Goal: Answer question/provide support

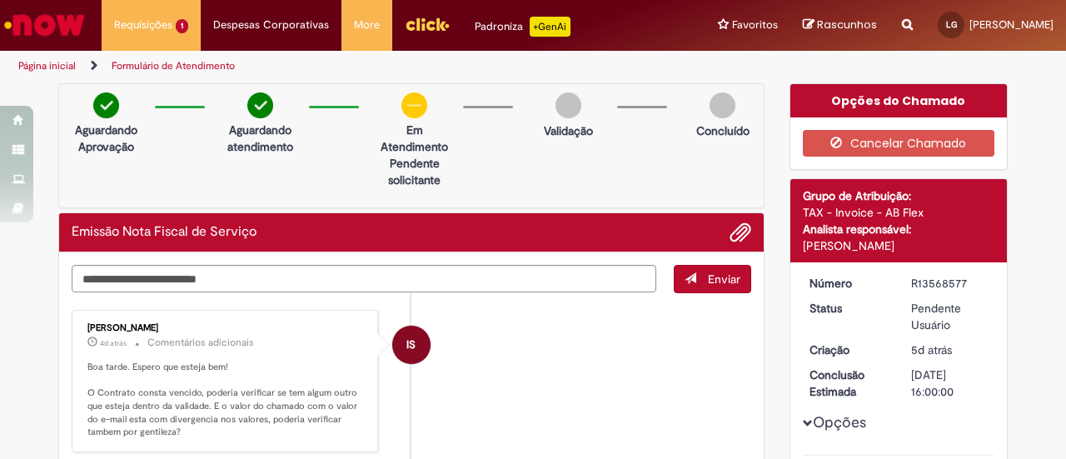
scroll to position [114, 0]
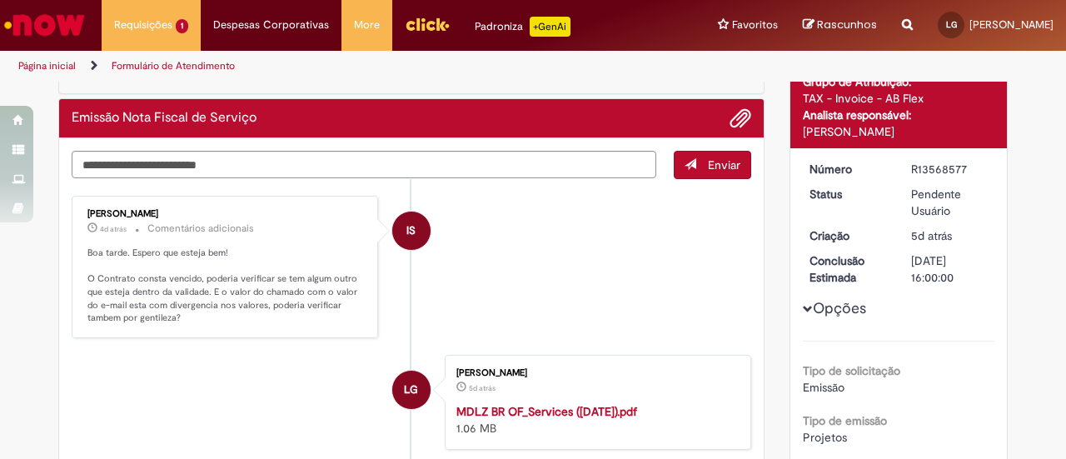
drag, startPoint x: 219, startPoint y: 281, endPoint x: 270, endPoint y: 251, distance: 58.6
click at [230, 273] on p "Boa tarde. Espero que esteja bem! O Contrato consta vencido, poderia verificar …" at bounding box center [225, 285] width 277 height 78
click at [276, 251] on p "Boa tarde. Espero que esteja bem! O Contrato consta vencido, poderia verificar …" at bounding box center [225, 285] width 277 height 78
click at [292, 289] on p "Boa tarde. Espero que esteja bem! O Contrato consta vencido, poderia verificar …" at bounding box center [225, 285] width 277 height 78
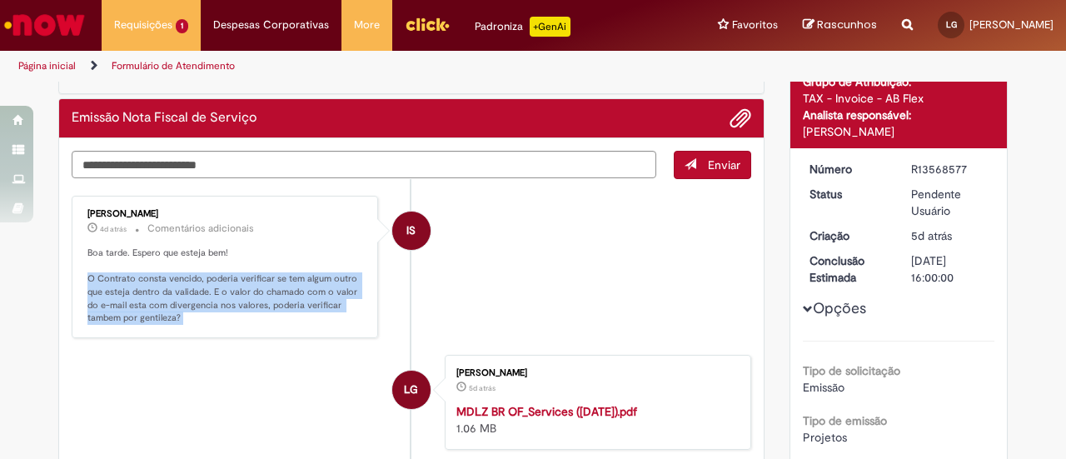
click at [292, 289] on p "Boa tarde. Espero que esteja bem! O Contrato consta vencido, poderia verificar …" at bounding box center [225, 285] width 277 height 78
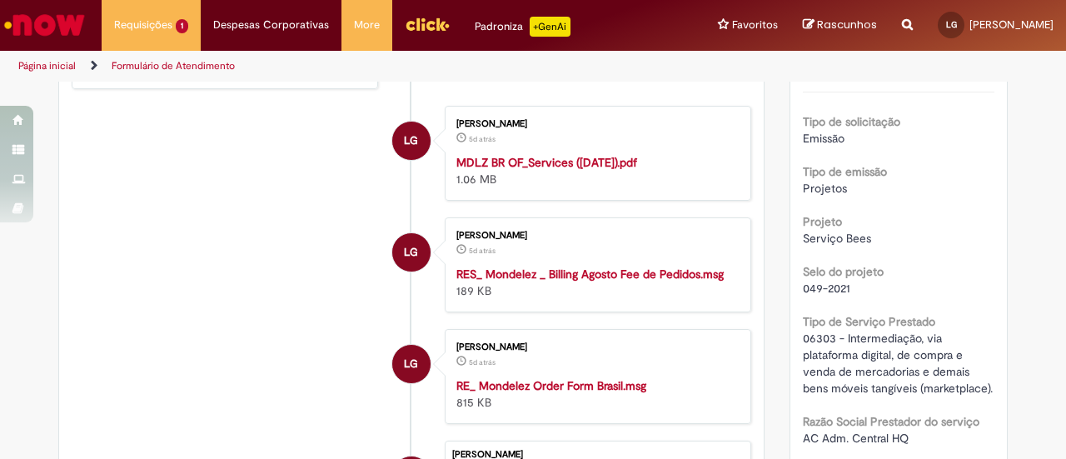
scroll to position [364, 0]
click at [615, 381] on strong "RE_ Mondelez Order Form Brasil.msg" at bounding box center [551, 384] width 190 height 15
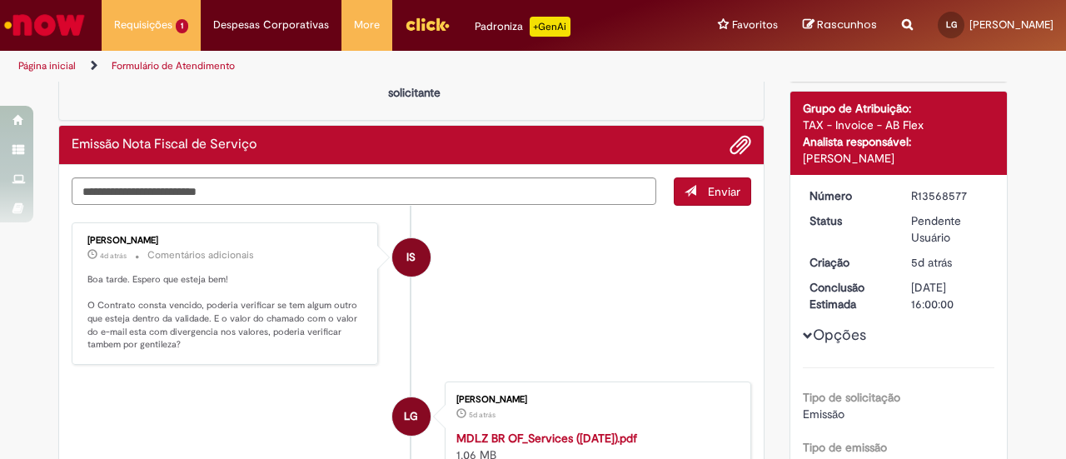
scroll to position [114, 0]
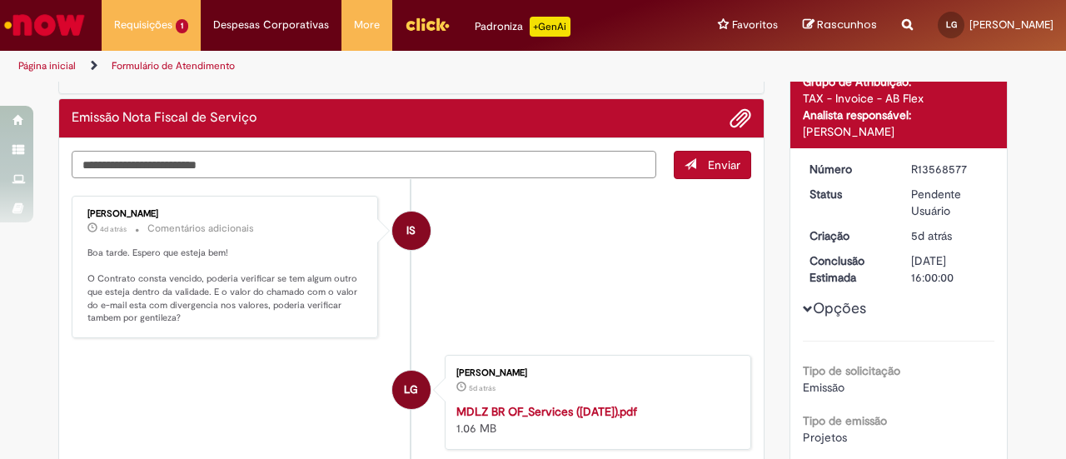
click at [251, 164] on textarea "Digite sua mensagem aqui..." at bounding box center [364, 164] width 585 height 27
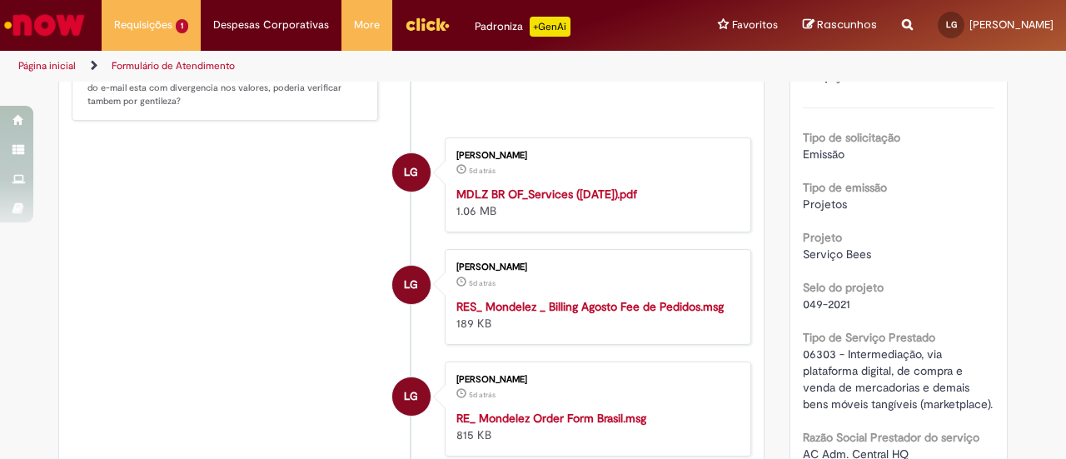
scroll to position [349, 0]
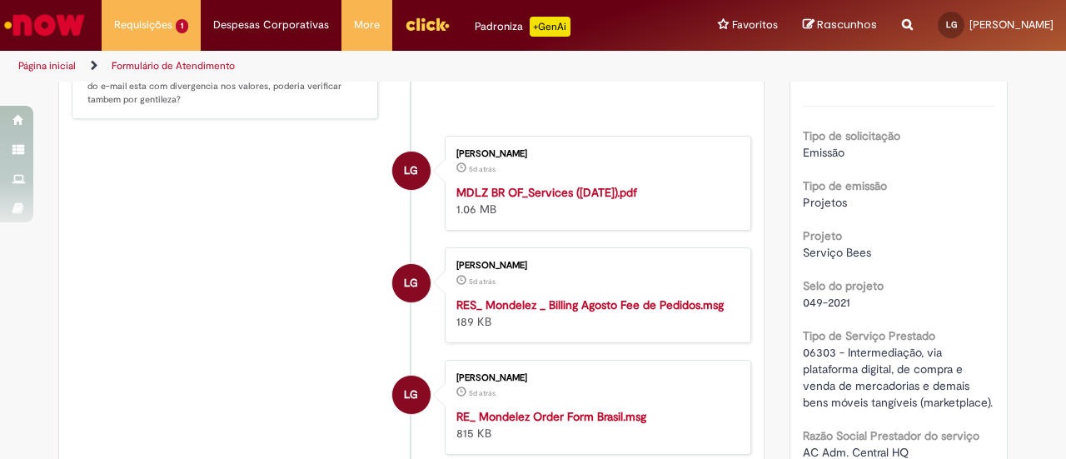
click at [673, 299] on strong "RES_ Mondelez _ Billing Agosto Fee de Pedidos.msg" at bounding box center [589, 304] width 267 height 15
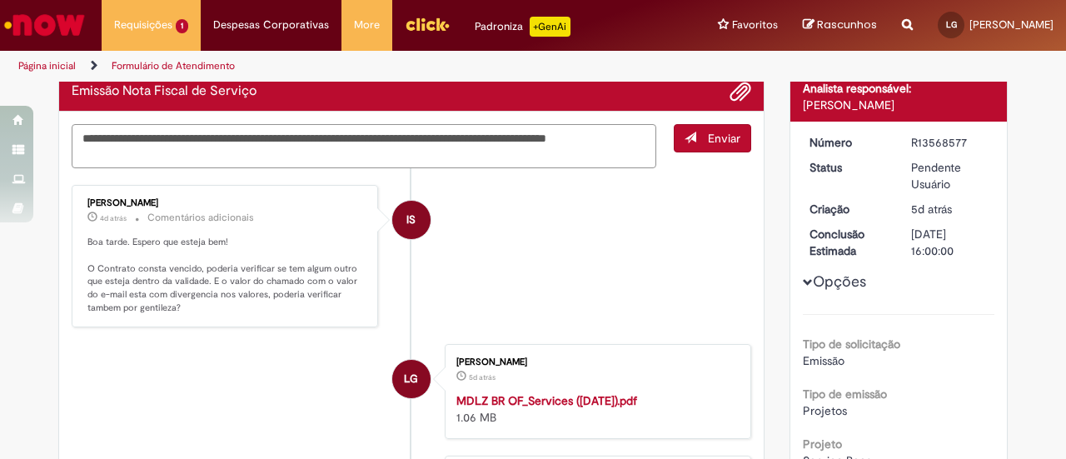
click at [235, 152] on textarea "**********" at bounding box center [364, 146] width 585 height 44
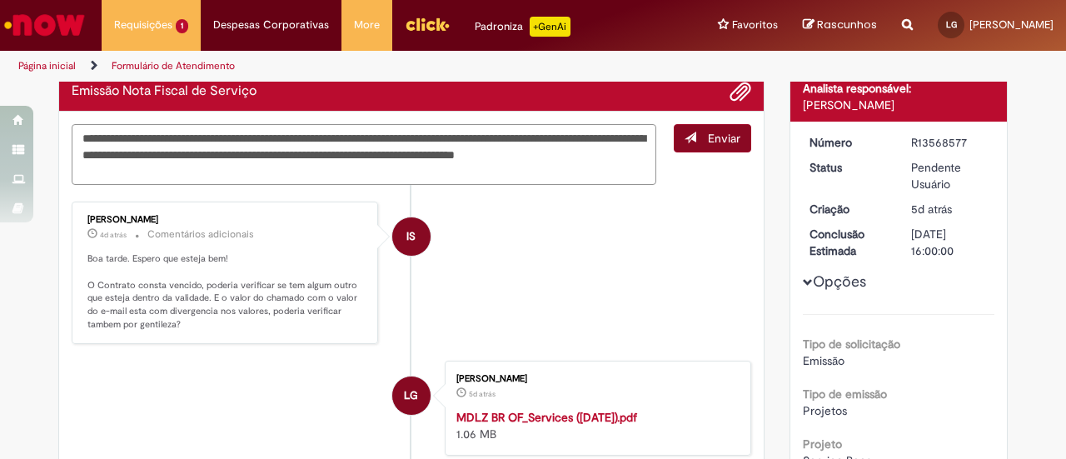
type textarea "**********"
click at [710, 133] on span "Enviar" at bounding box center [724, 138] width 32 height 15
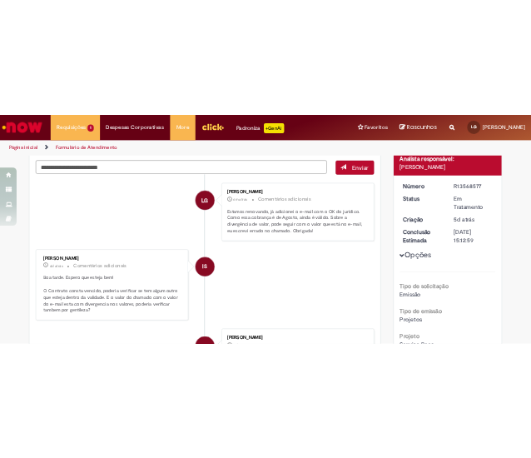
scroll to position [107, 0]
